Goal: Task Accomplishment & Management: Use online tool/utility

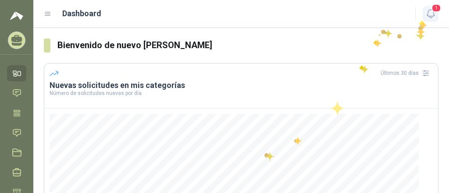
click at [425, 19] on icon "button" at bounding box center [430, 13] width 11 height 11
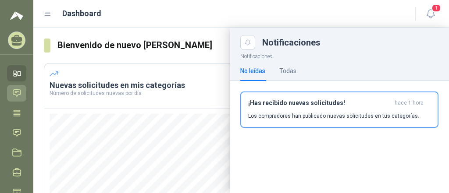
click at [18, 90] on icon at bounding box center [16, 93] width 9 height 9
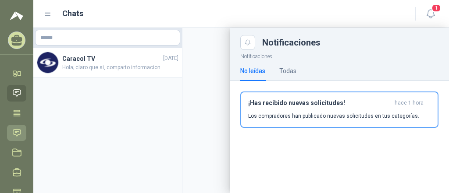
click at [19, 130] on icon at bounding box center [16, 132] width 9 height 9
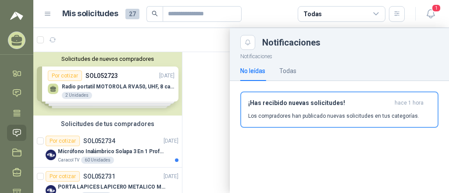
click at [204, 74] on div at bounding box center [240, 110] width 415 height 165
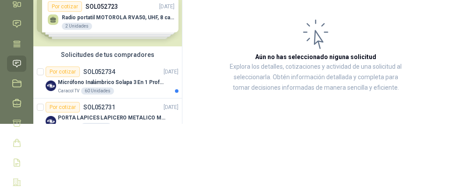
scroll to position [70, 0]
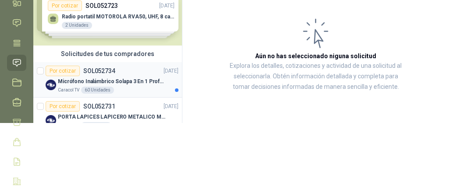
click at [121, 71] on div "Por cotizar SOL052734 [DATE]" at bounding box center [112, 71] width 133 height 11
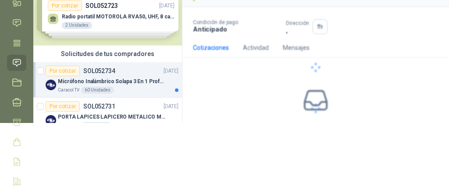
scroll to position [49, 0]
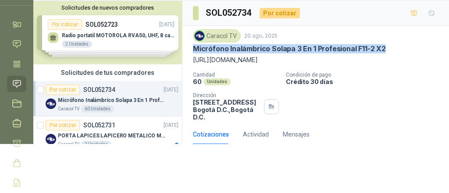
drag, startPoint x: 190, startPoint y: 45, endPoint x: 387, endPoint y: 46, distance: 196.4
click at [387, 46] on div "Caracol TV [DATE] Micrófono Inalámbrico Solapa 3 En 1 Profesional F11-2 X2 [URL…" at bounding box center [315, 75] width 266 height 99
copy p "Micrófono Inalámbrico Solapa 3 En 1 Profesional F11-2 X2"
drag, startPoint x: 190, startPoint y: 59, endPoint x: 262, endPoint y: 63, distance: 71.5
click at [262, 63] on div "Caracol TV [DATE] Micrófono Inalámbrico Solapa 3 En 1 Profesional F11-2 X2 [URL…" at bounding box center [315, 75] width 266 height 99
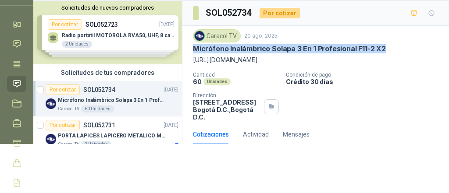
copy p "[URL][DOMAIN_NAME]"
